Goal: Transaction & Acquisition: Purchase product/service

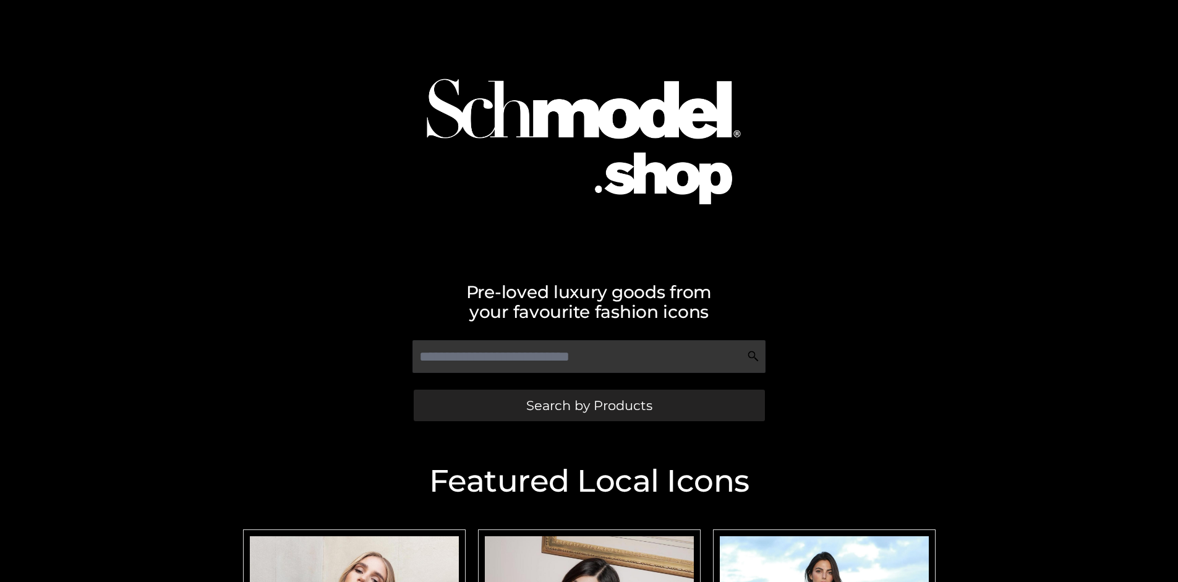
click at [589, 405] on span "Search by Products" at bounding box center [589, 405] width 126 height 13
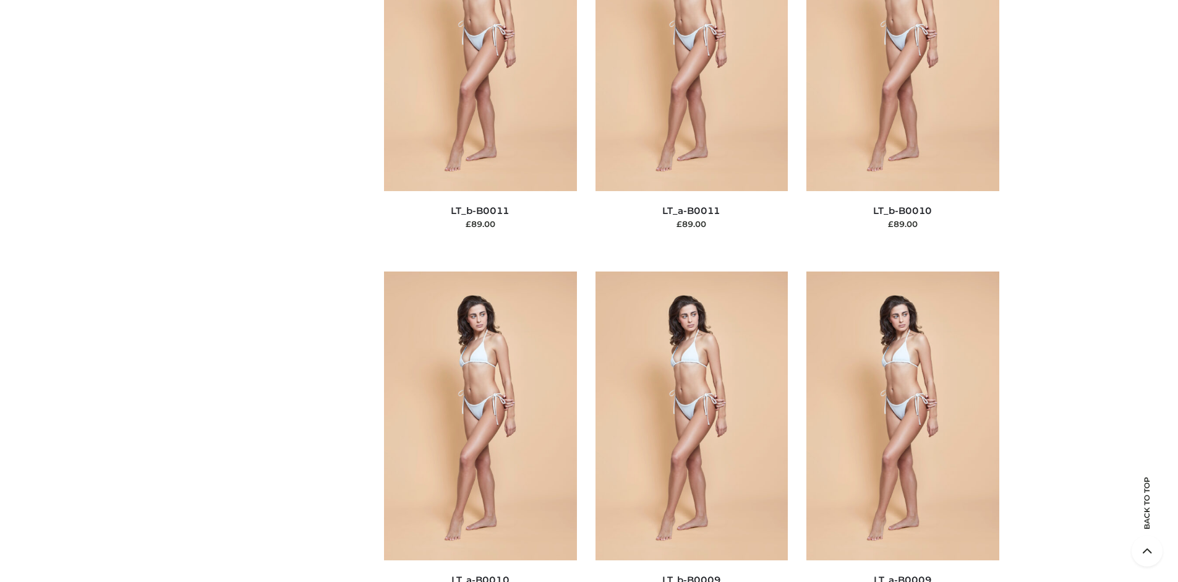
scroll to position [134, 0]
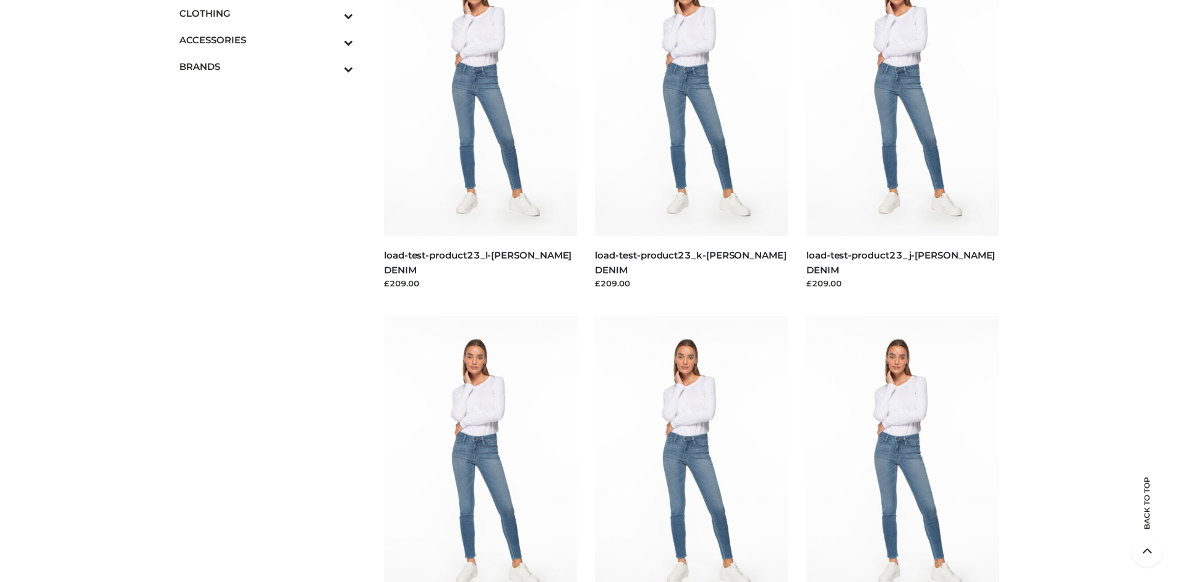
click at [332, 13] on icon "Toggle Submenu" at bounding box center [284, 16] width 139 height 14
click at [272, 93] on span "BOTTOMS" at bounding box center [273, 93] width 162 height 14
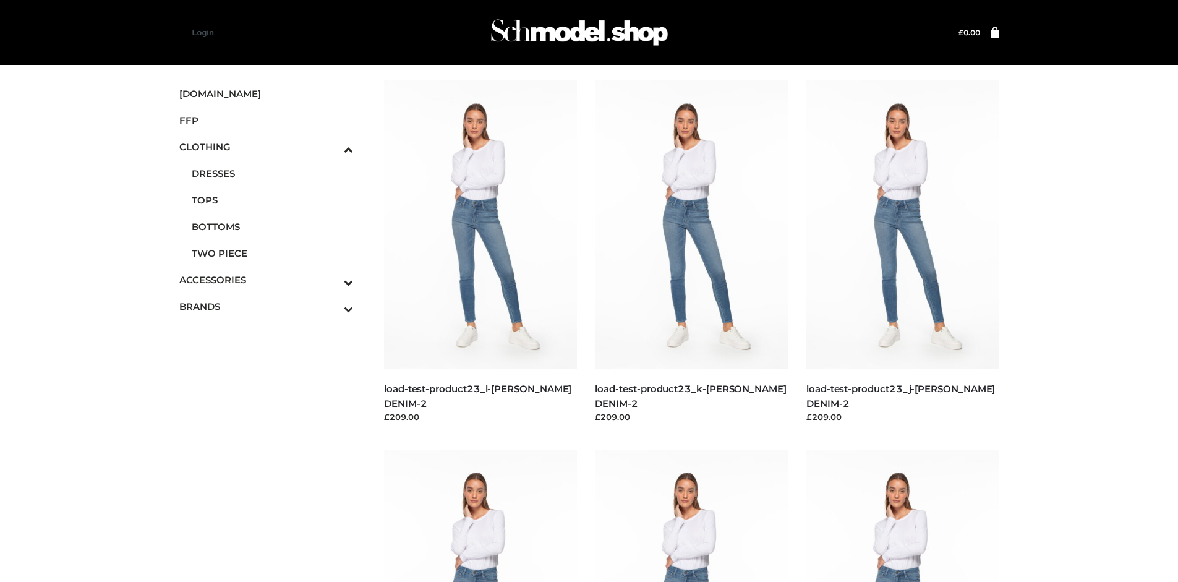
click at [902, 252] on img at bounding box center [903, 224] width 193 height 289
click at [480, 252] on img at bounding box center [480, 224] width 193 height 289
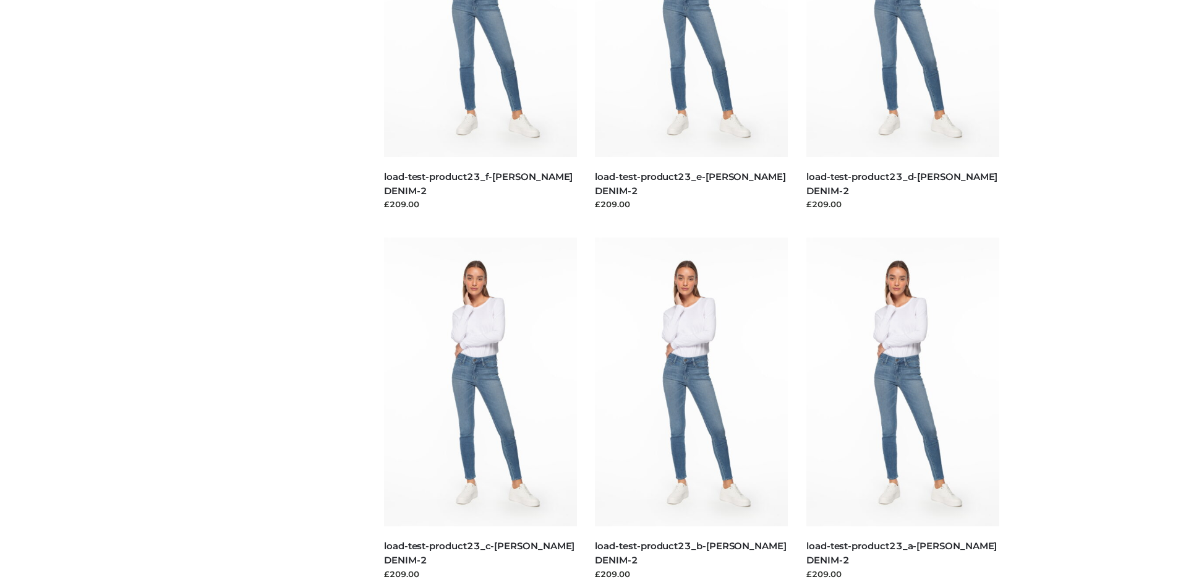
click at [902, 409] on img at bounding box center [903, 382] width 193 height 289
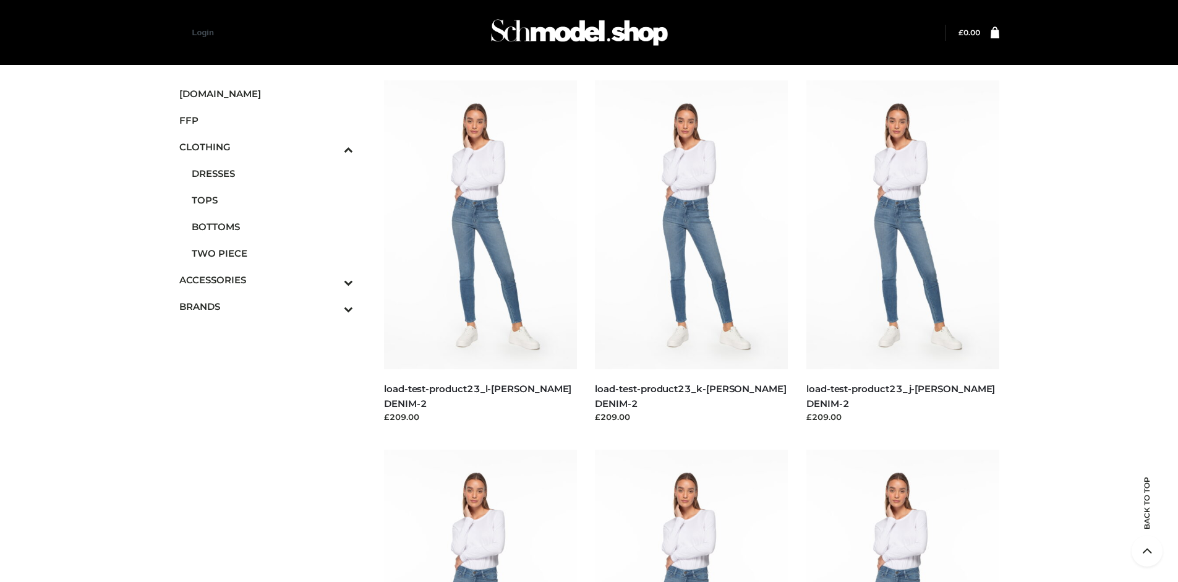
click at [332, 280] on icon "Toggle Submenu" at bounding box center [284, 282] width 139 height 14
click at [272, 216] on span "BAGS" at bounding box center [273, 223] width 162 height 14
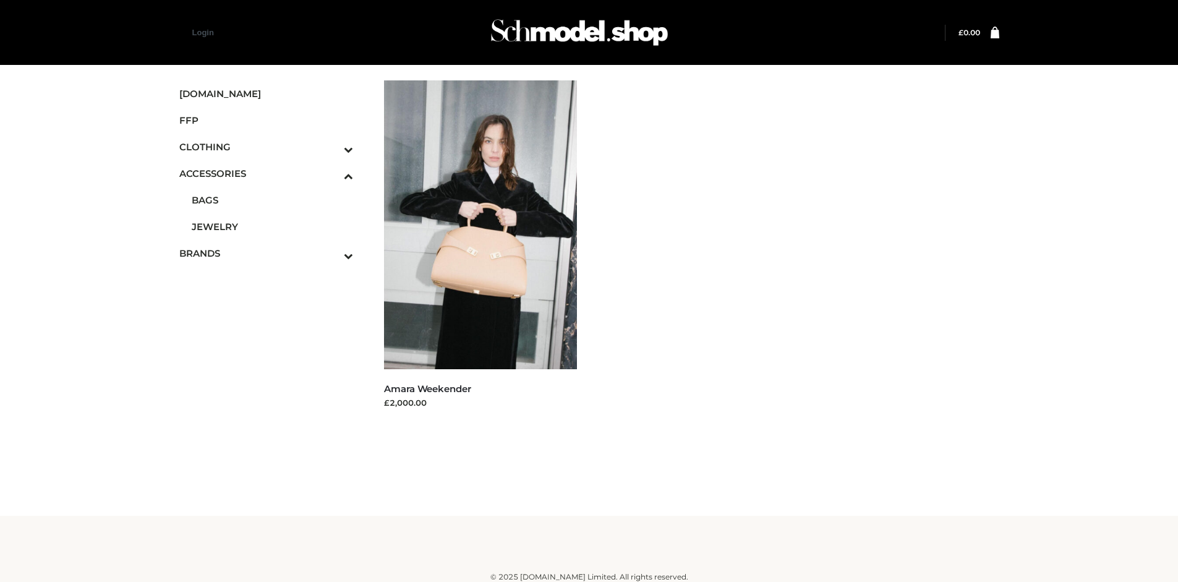
click at [332, 253] on icon "Toggle Submenu" at bounding box center [284, 256] width 139 height 14
click at [272, 261] on span "PARKERSMITH" at bounding box center [273, 268] width 162 height 14
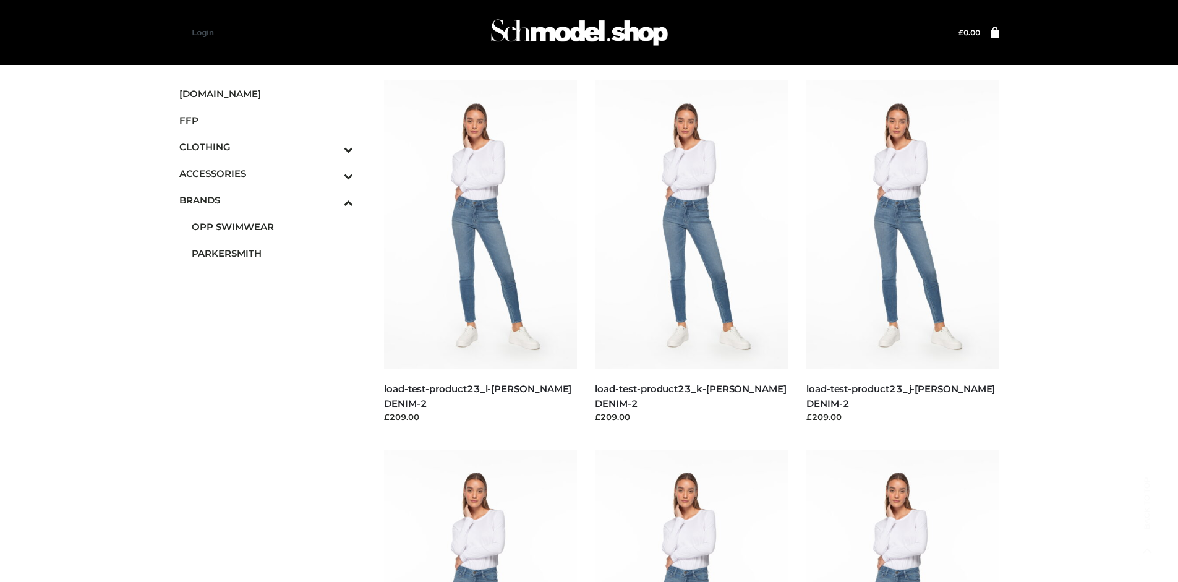
scroll to position [582, 0]
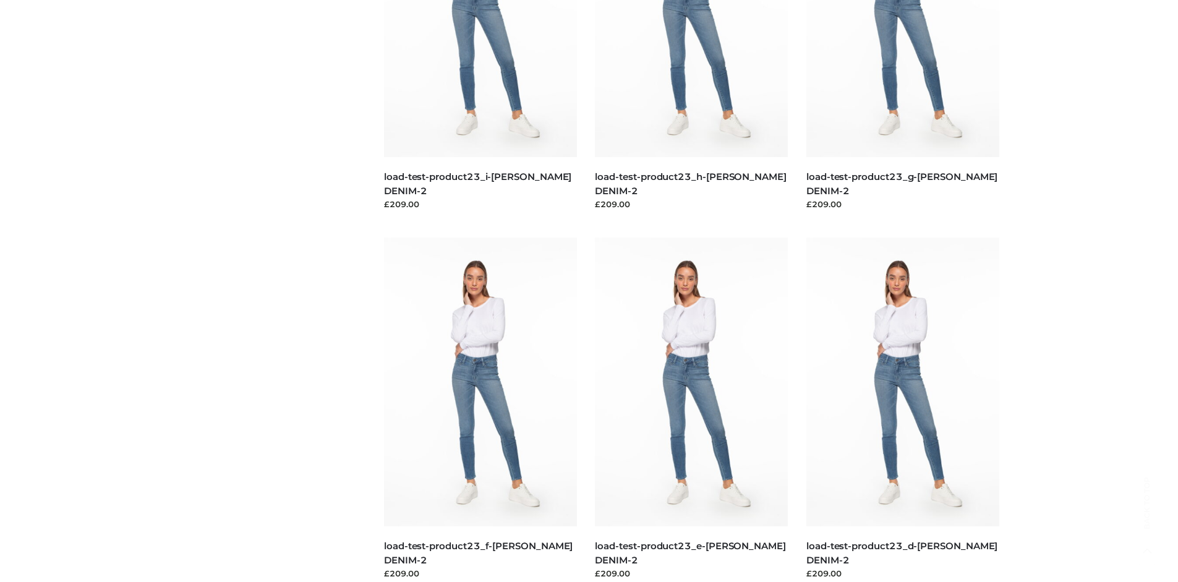
click at [480, 409] on img at bounding box center [480, 382] width 193 height 289
click at [902, 409] on img at bounding box center [903, 382] width 193 height 289
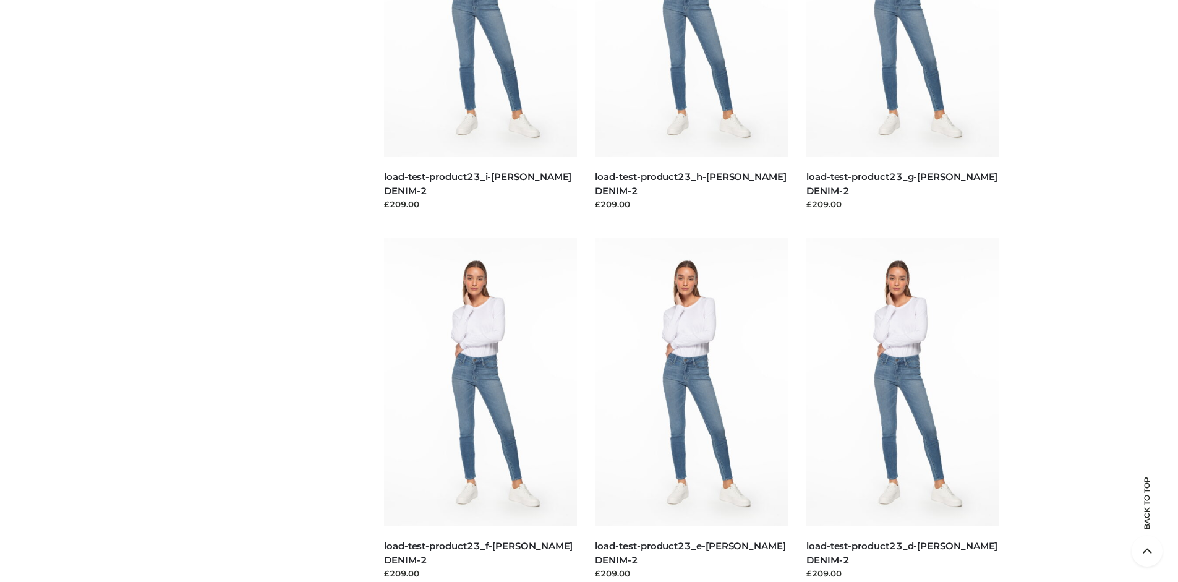
scroll to position [0, 0]
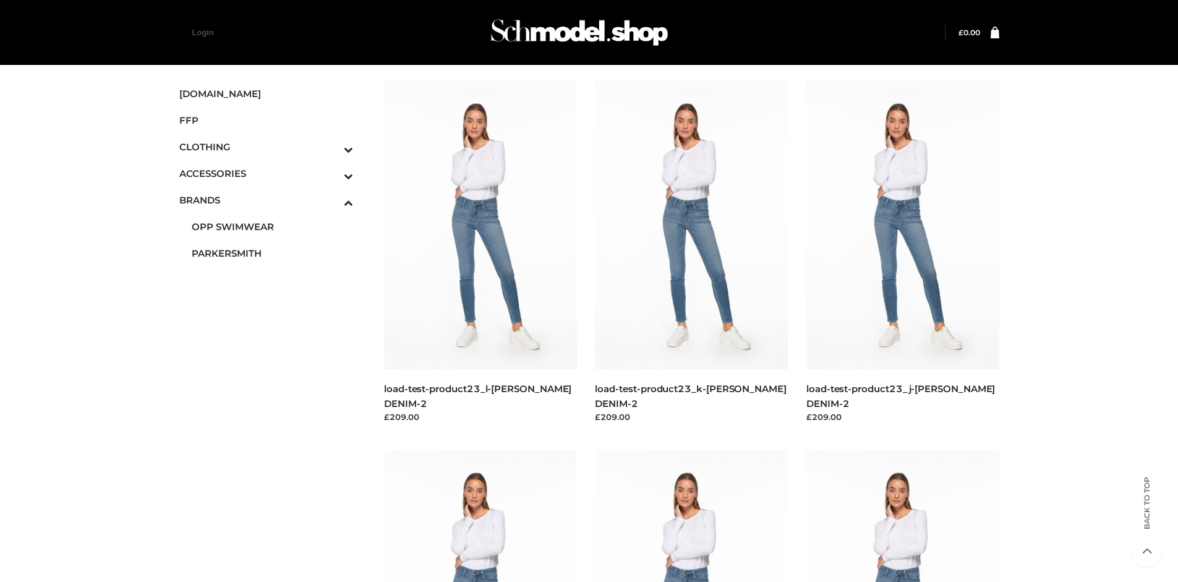
click at [691, 252] on img at bounding box center [691, 224] width 193 height 289
click at [266, 120] on span "FFP" at bounding box center [266, 120] width 174 height 14
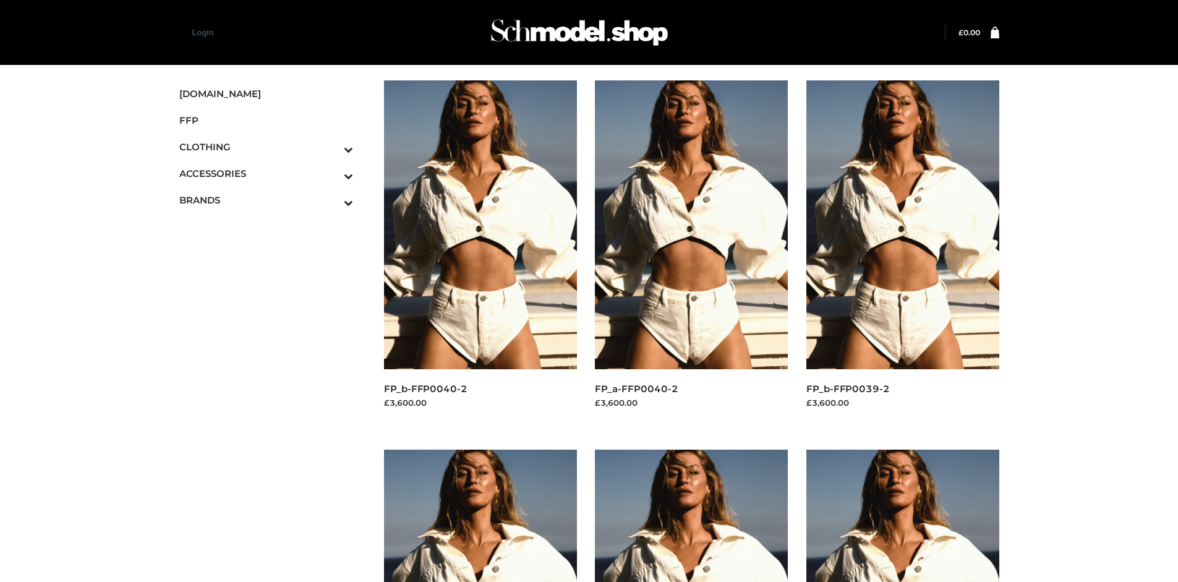
click at [480, 252] on img at bounding box center [480, 224] width 193 height 289
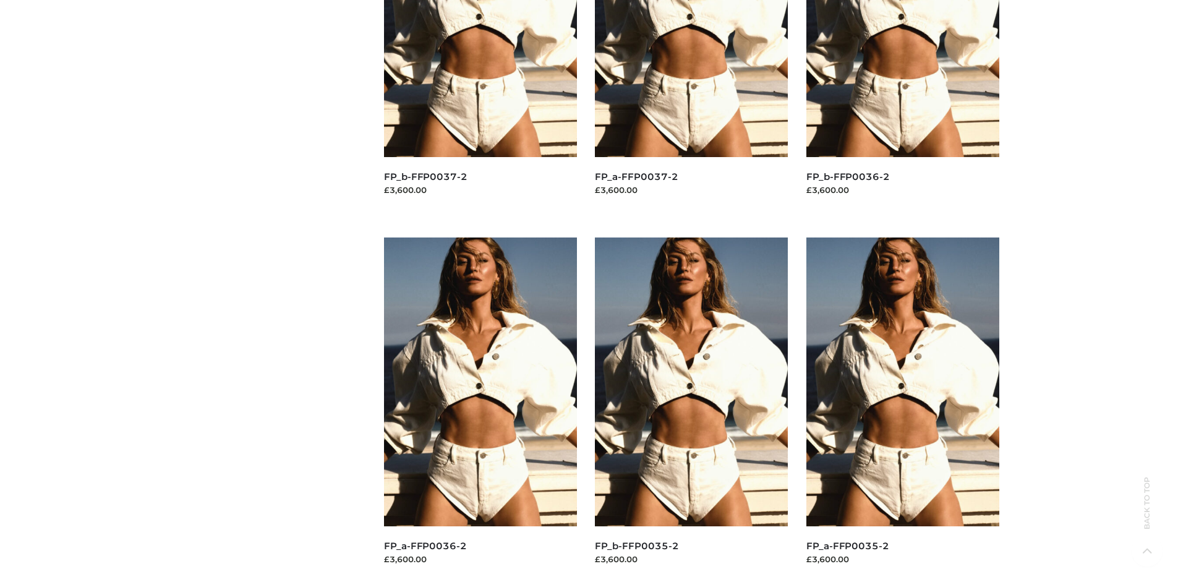
click at [691, 409] on img at bounding box center [691, 382] width 193 height 289
click at [902, 409] on img at bounding box center [903, 382] width 193 height 289
click at [691, 409] on img at bounding box center [691, 382] width 193 height 289
